Goal: Information Seeking & Learning: Learn about a topic

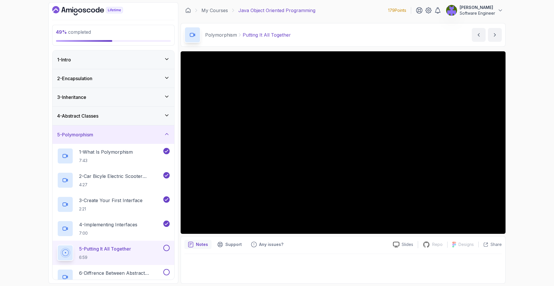
scroll to position [157, 0]
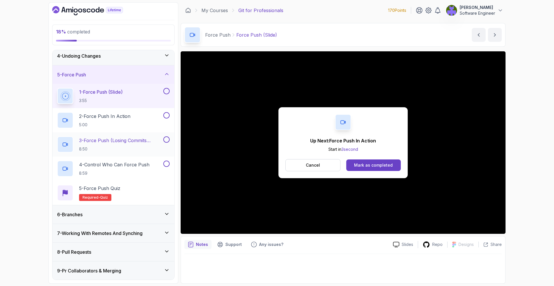
scroll to position [62, 0]
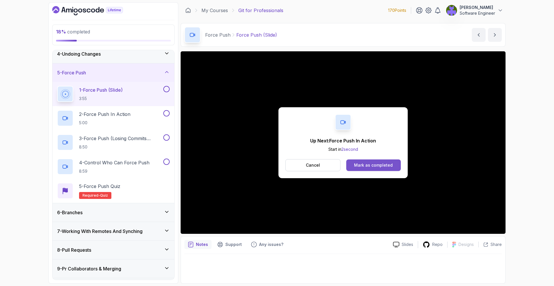
click at [372, 161] on button "Mark as completed" at bounding box center [373, 166] width 55 height 12
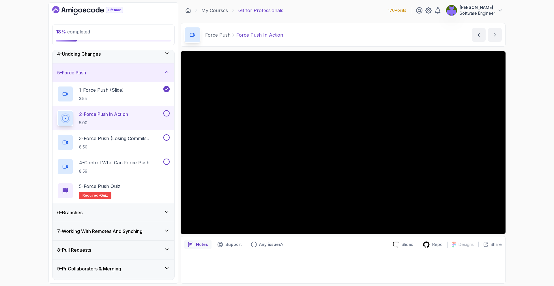
click at [148, 212] on div "6 - Branches" at bounding box center [113, 212] width 113 height 7
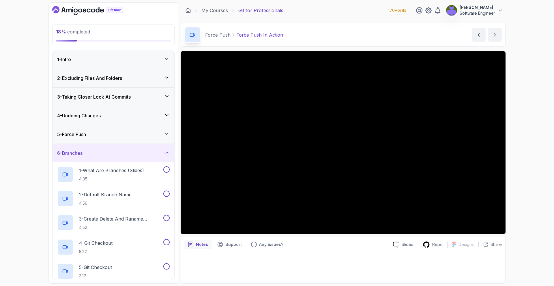
click at [166, 158] on div "6 - Branches" at bounding box center [114, 153] width 122 height 18
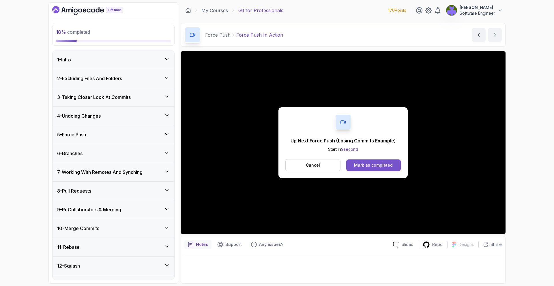
click at [360, 164] on div "Mark as completed" at bounding box center [373, 166] width 39 height 6
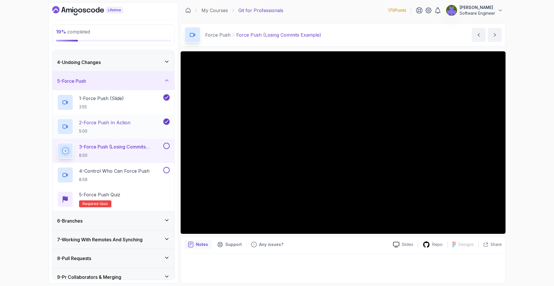
scroll to position [74, 0]
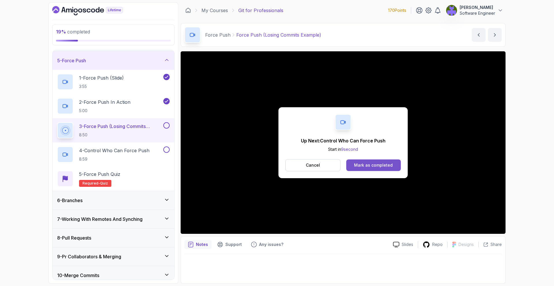
click at [392, 167] on button "Mark as completed" at bounding box center [373, 166] width 55 height 12
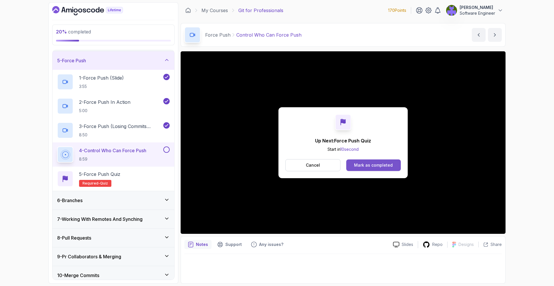
click at [386, 160] on button "Mark as completed" at bounding box center [373, 166] width 55 height 12
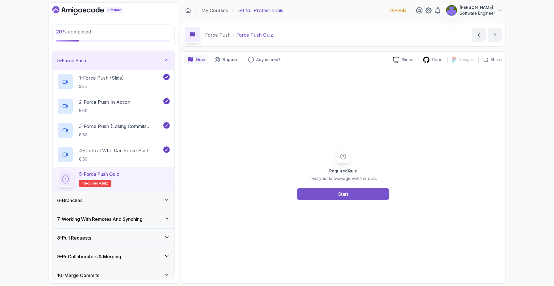
click at [372, 191] on button "Start" at bounding box center [343, 194] width 92 height 12
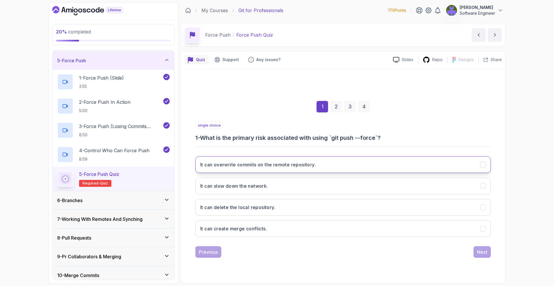
click at [341, 165] on button "It can overwrite commits on the remote repository." at bounding box center [343, 164] width 296 height 17
click at [493, 248] on div "1 2 3 4 single choice 1 - What is the primary risk associated with using `git p…" at bounding box center [343, 175] width 318 height 176
click at [470, 254] on div "Previous Next" at bounding box center [343, 253] width 296 height 12
click at [487, 252] on button "Next" at bounding box center [482, 253] width 17 height 12
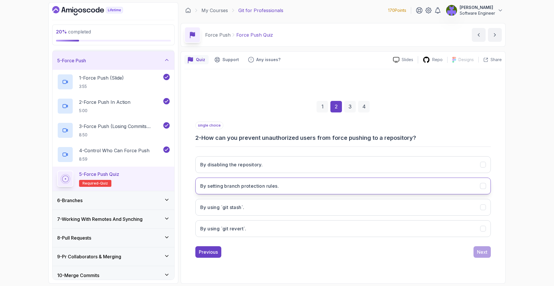
click at [382, 189] on button "By setting branch protection rules." at bounding box center [343, 186] width 296 height 17
click at [486, 253] on div "Next" at bounding box center [482, 252] width 10 height 7
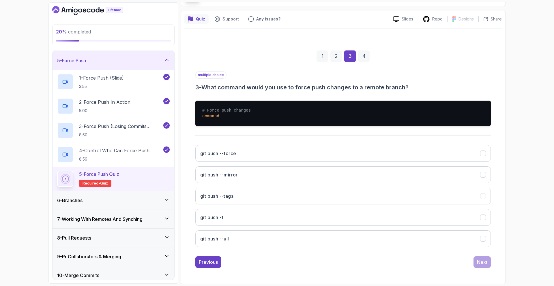
scroll to position [41, 0]
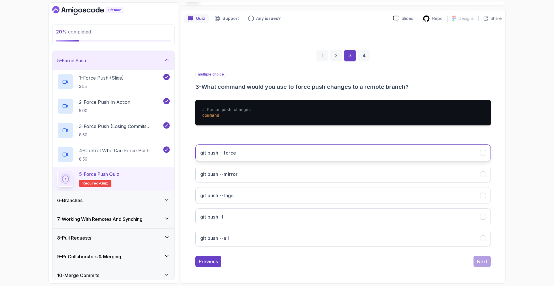
click at [359, 153] on button "git push --force" at bounding box center [343, 153] width 296 height 17
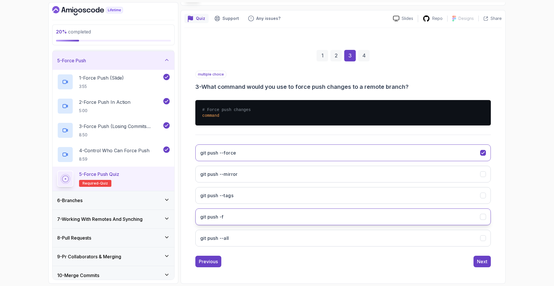
click at [376, 221] on button "git push -f" at bounding box center [343, 217] width 296 height 17
click at [481, 257] on button "Next" at bounding box center [482, 262] width 17 height 12
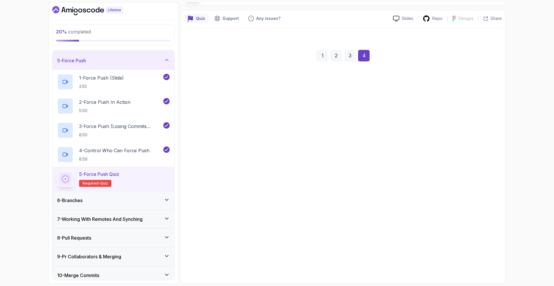
scroll to position [0, 0]
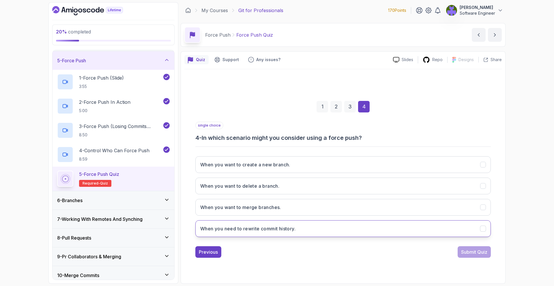
drag, startPoint x: 341, startPoint y: 231, endPoint x: 345, endPoint y: 231, distance: 3.2
click at [341, 231] on button "When you need to rewrite commit history." at bounding box center [343, 229] width 296 height 17
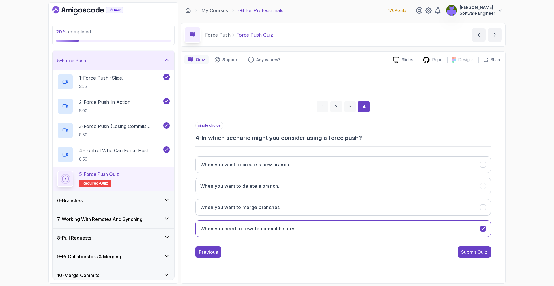
drag, startPoint x: 469, startPoint y: 250, endPoint x: 459, endPoint y: 249, distance: 9.9
click at [469, 250] on div "Submit Quiz" at bounding box center [474, 252] width 26 height 7
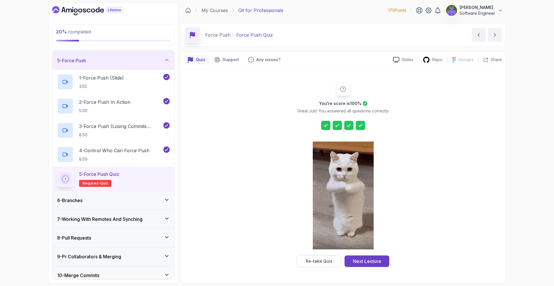
click at [352, 253] on div at bounding box center [343, 196] width 61 height 118
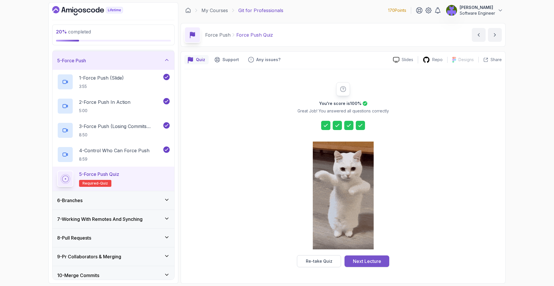
click at [361, 258] on div "Next Lecture" at bounding box center [367, 261] width 28 height 7
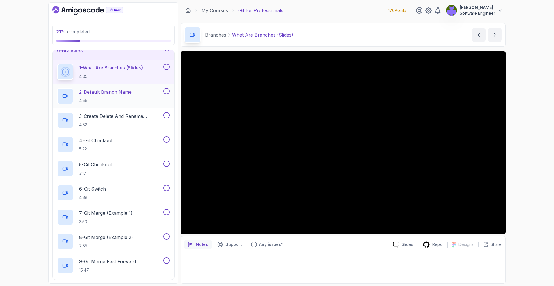
scroll to position [11, 0]
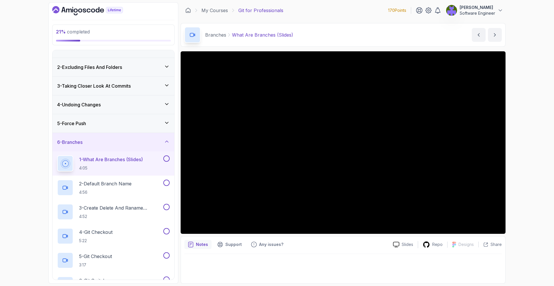
click at [145, 126] on div "5 - Force Push" at bounding box center [113, 123] width 113 height 7
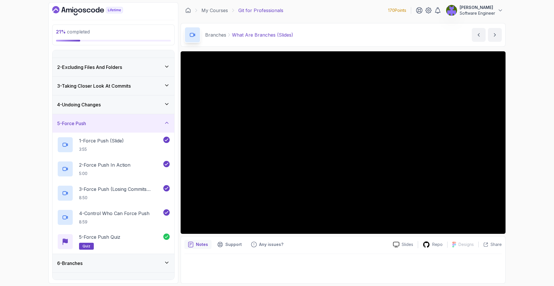
click at [162, 127] on div "5 - Force Push" at bounding box center [113, 123] width 113 height 7
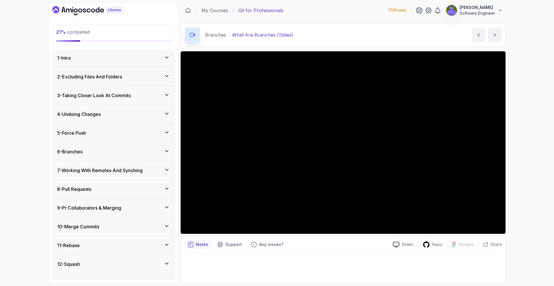
scroll to position [0, 0]
